Goal: Use online tool/utility: Utilize a website feature to perform a specific function

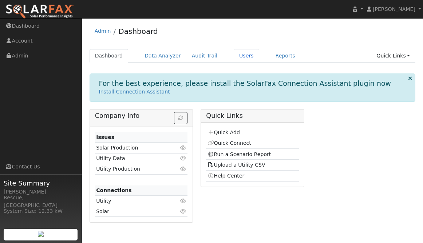
click at [245, 59] on link "Users" at bounding box center [246, 55] width 25 height 13
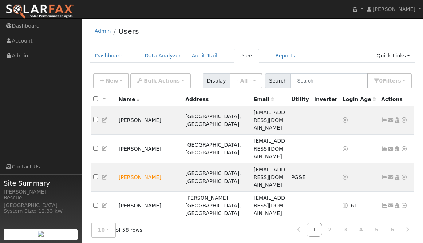
click at [318, 90] on div "New Add User Quick Add Quick Connect Quick Convert Lead Bulk Actions Send Email…" at bounding box center [253, 81] width 326 height 22
click at [318, 83] on input "text" at bounding box center [329, 81] width 77 height 15
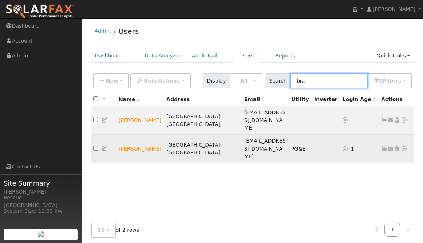
type input "bra"
click at [404, 146] on icon at bounding box center [404, 148] width 7 height 5
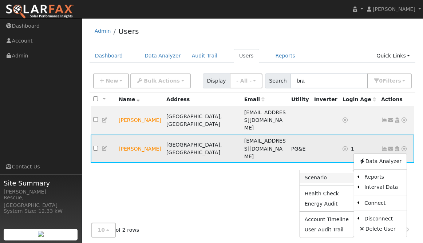
click at [320, 173] on link "Scenario" at bounding box center [327, 178] width 54 height 10
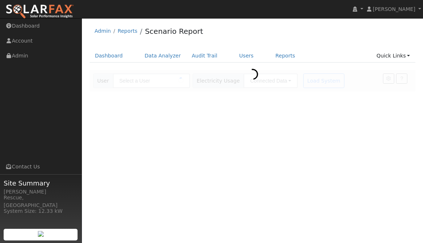
type input "Blake Braboy"
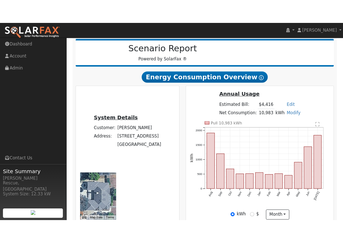
scroll to position [103, 0]
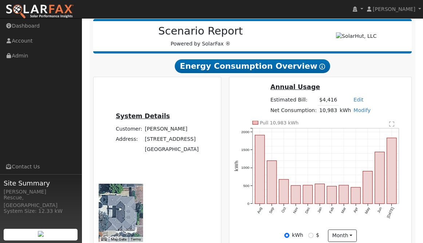
click at [359, 113] on link "Modify" at bounding box center [362, 110] width 17 height 6
click at [344, 121] on link "Add Consumption" at bounding box center [336, 122] width 61 height 10
type input "10983"
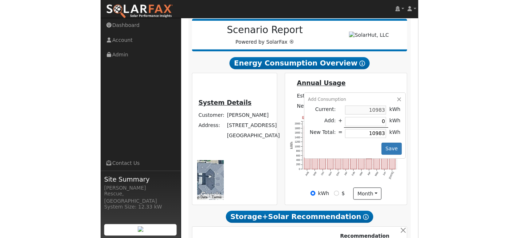
scroll to position [72, 0]
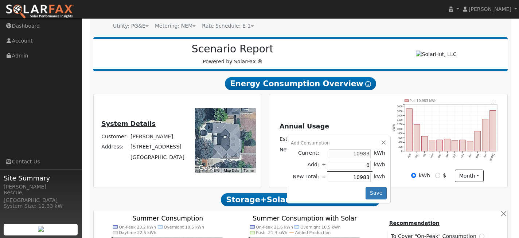
type input "5"
type input "10988"
type input "56"
type input "11039"
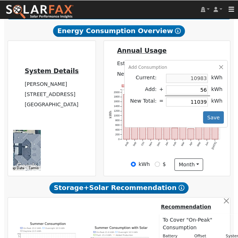
scroll to position [162, 0]
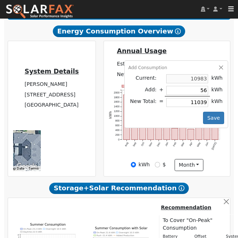
type input "563"
type input "11546"
type input "5638"
type input "16621"
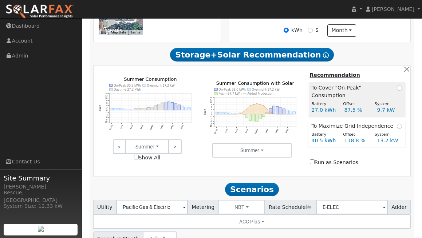
scroll to position [338, 0]
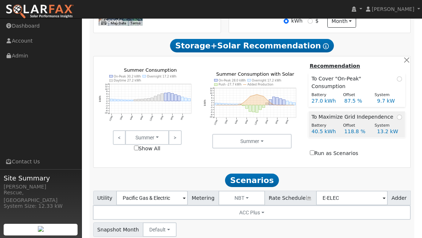
click at [402, 114] on td "To Maximize Grid Independence" at bounding box center [356, 116] width 97 height 10
radio input "true"
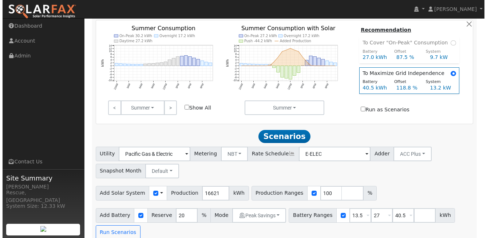
scroll to position [270, 0]
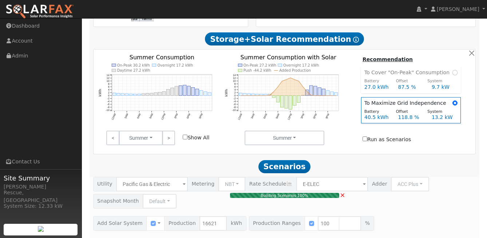
type input "11.1"
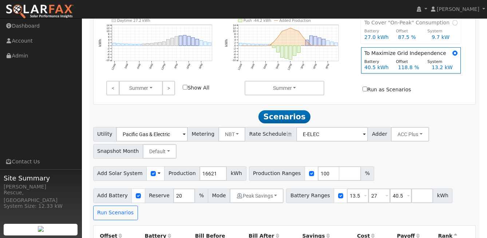
scroll to position [276, 0]
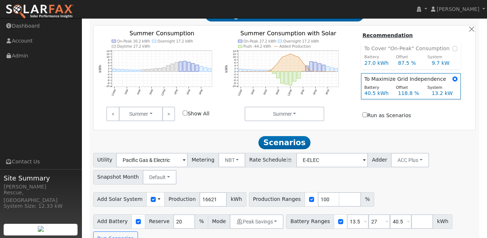
click at [367, 113] on input "Run as Scenarios" at bounding box center [365, 115] width 5 height 5
checkbox input "true"
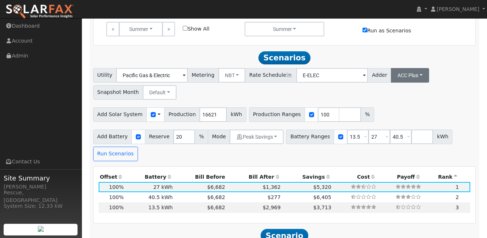
scroll to position [398, 0]
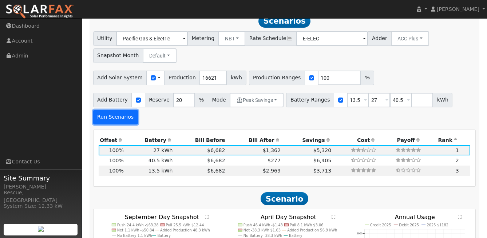
click at [111, 110] on button "Run Scenarios" at bounding box center [115, 117] width 45 height 15
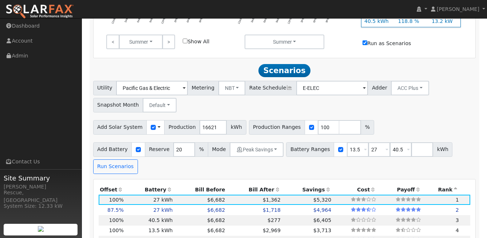
scroll to position [369, 0]
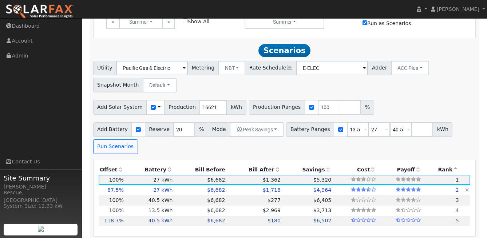
click at [179, 185] on td "$6,682" at bounding box center [200, 190] width 52 height 10
type input "9.7"
type input "$30,056"
type input "$19,697"
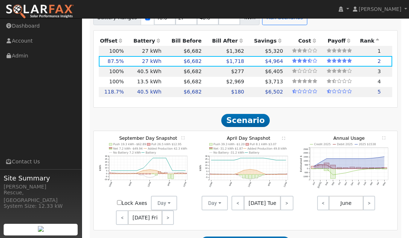
scroll to position [577, 0]
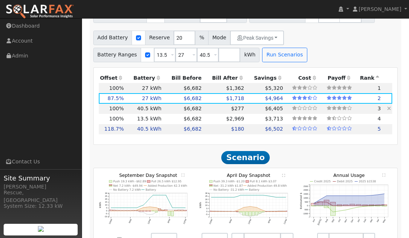
click at [130, 104] on td "40.5 kWh" at bounding box center [144, 109] width 38 height 10
type input "11.1"
type input "$34,350"
type input "$53,400"
type input "$26,325"
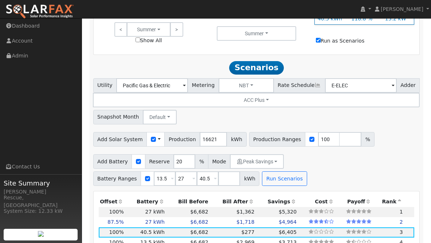
scroll to position [420, 0]
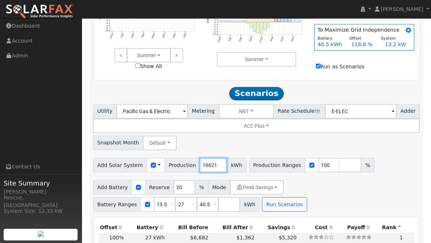
click at [211, 158] on input "16621" at bounding box center [213, 165] width 27 height 15
paste input "number"
type input "14399"
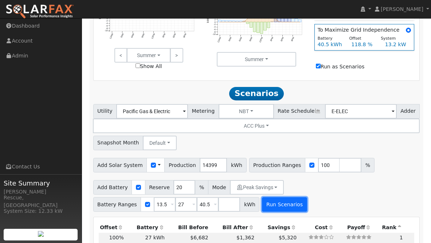
click at [292, 197] on button "Run Scenarios" at bounding box center [284, 204] width 45 height 15
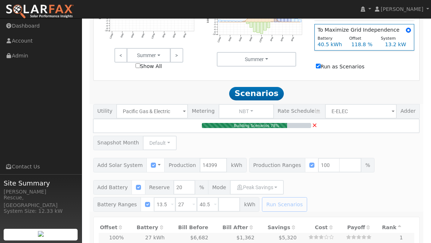
type input "9.7"
type input "$30,056"
type input "$35,600"
type input "$19,697"
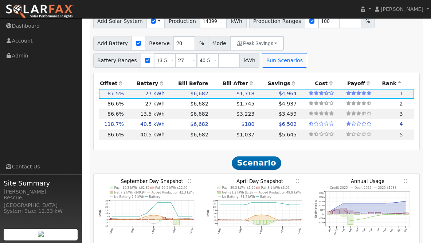
scroll to position [555, 0]
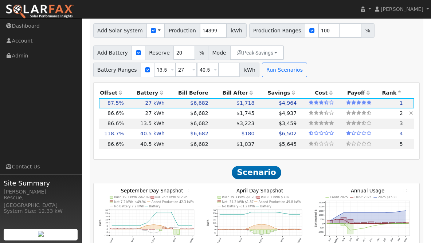
click at [174, 109] on td "$6,682" at bounding box center [188, 114] width 44 height 10
type input "9.6"
type input "$29,758"
type input "$19,607"
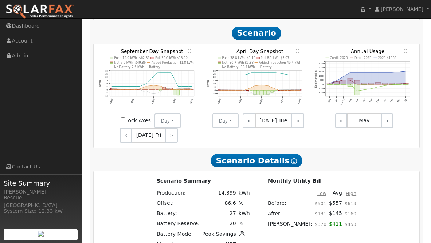
scroll to position [517, 0]
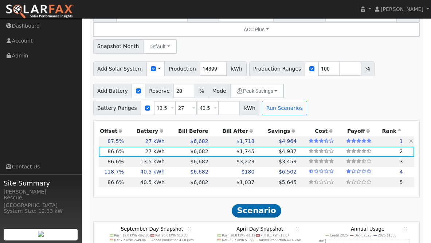
click at [411, 139] on icon at bounding box center [411, 141] width 4 height 5
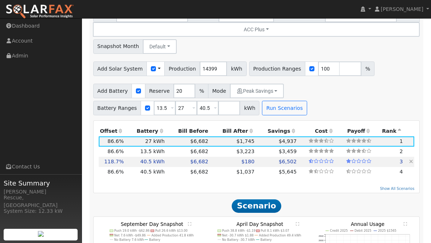
click at [412, 159] on icon at bounding box center [411, 161] width 4 height 5
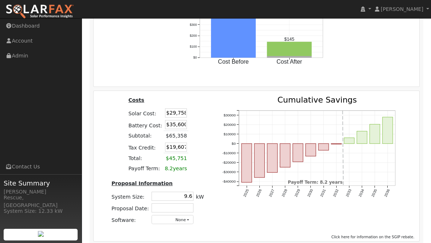
scroll to position [984, 0]
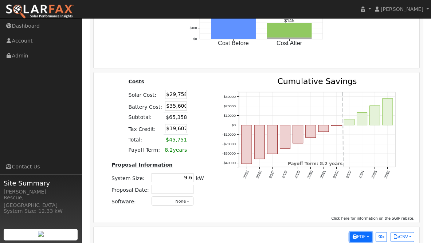
click at [364, 232] on button "PDF" at bounding box center [361, 237] width 22 height 10
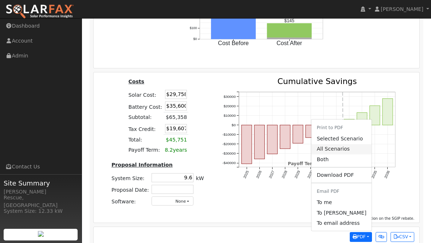
click at [347, 144] on link "All Scenarios" at bounding box center [341, 149] width 60 height 10
